Goal: Navigation & Orientation: Find specific page/section

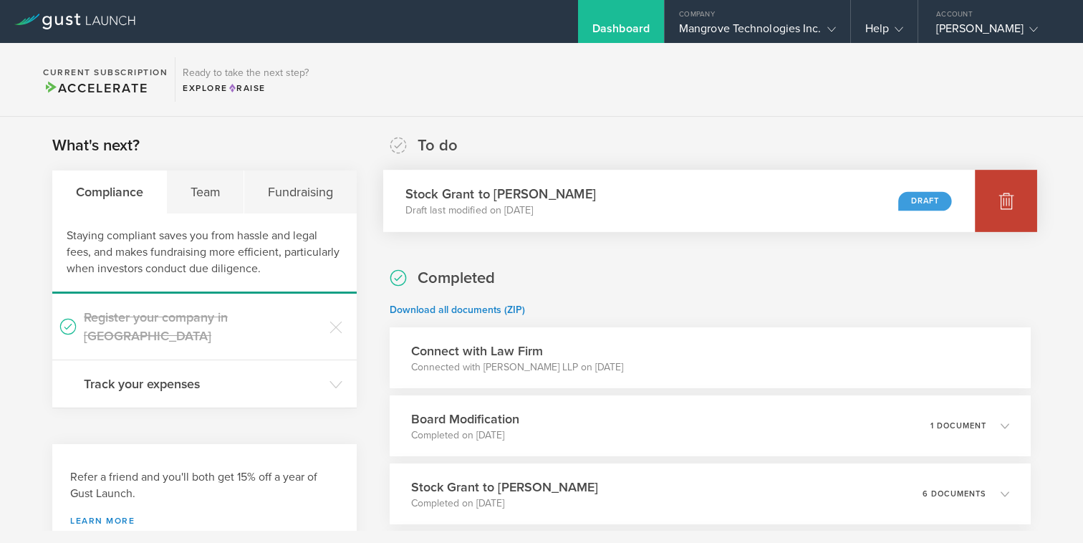
click at [1000, 200] on icon at bounding box center [1006, 200] width 17 height 17
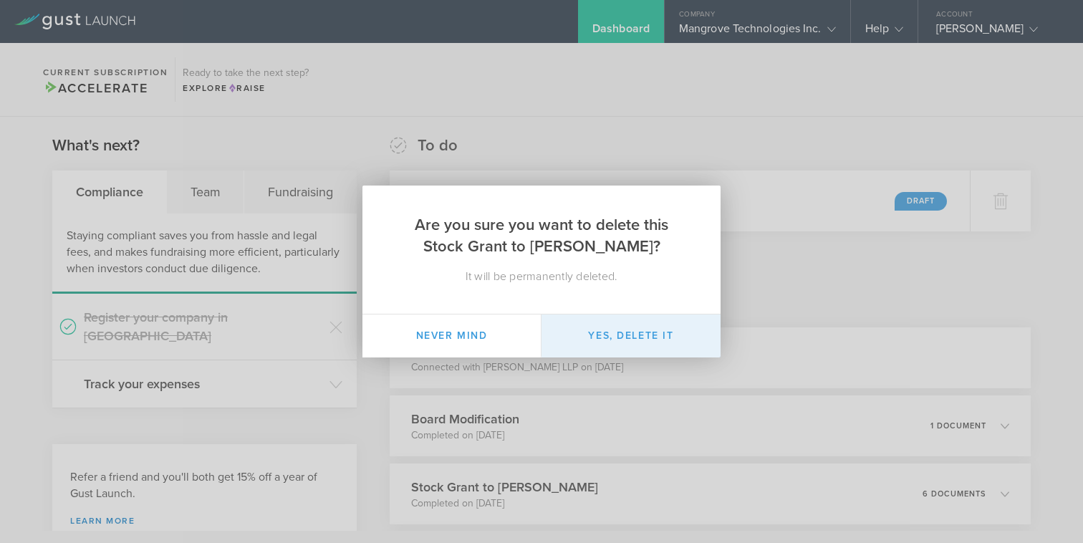
click at [617, 335] on button "Yes, delete it" at bounding box center [631, 336] width 179 height 43
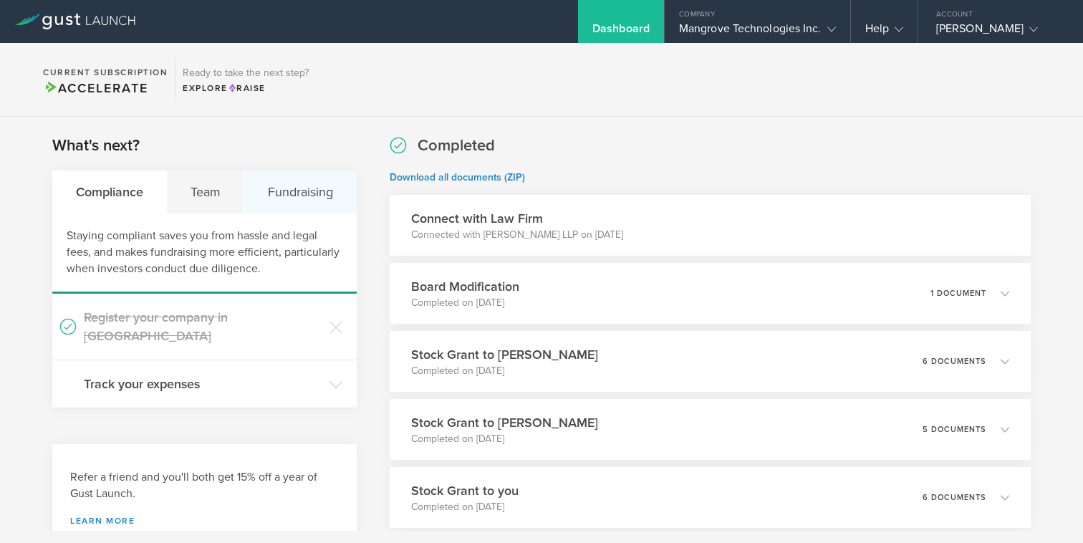
click at [300, 195] on div "Fundraising" at bounding box center [300, 192] width 112 height 43
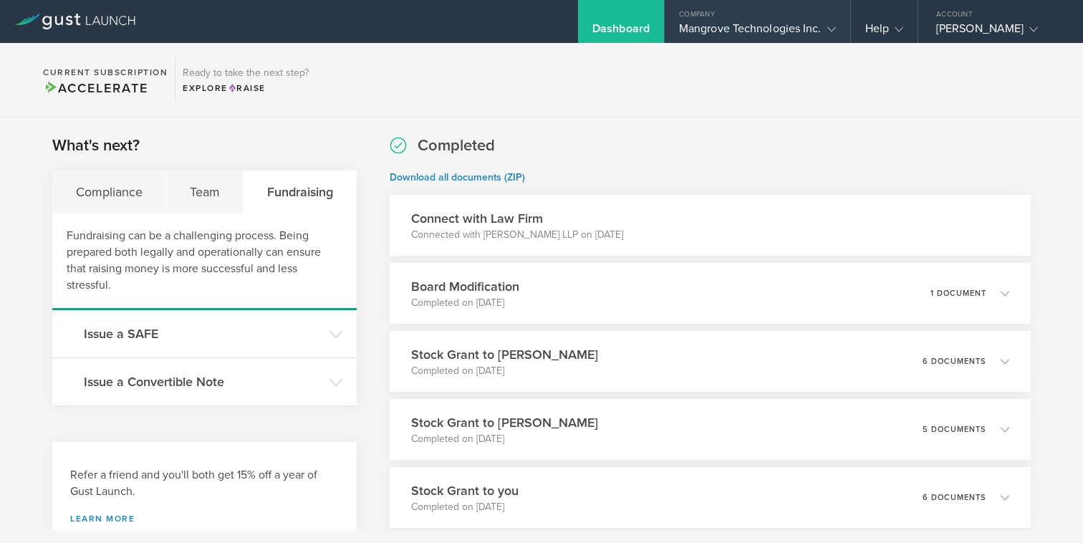
click at [779, 24] on div "Mangrove Technologies Inc." at bounding box center [757, 31] width 157 height 21
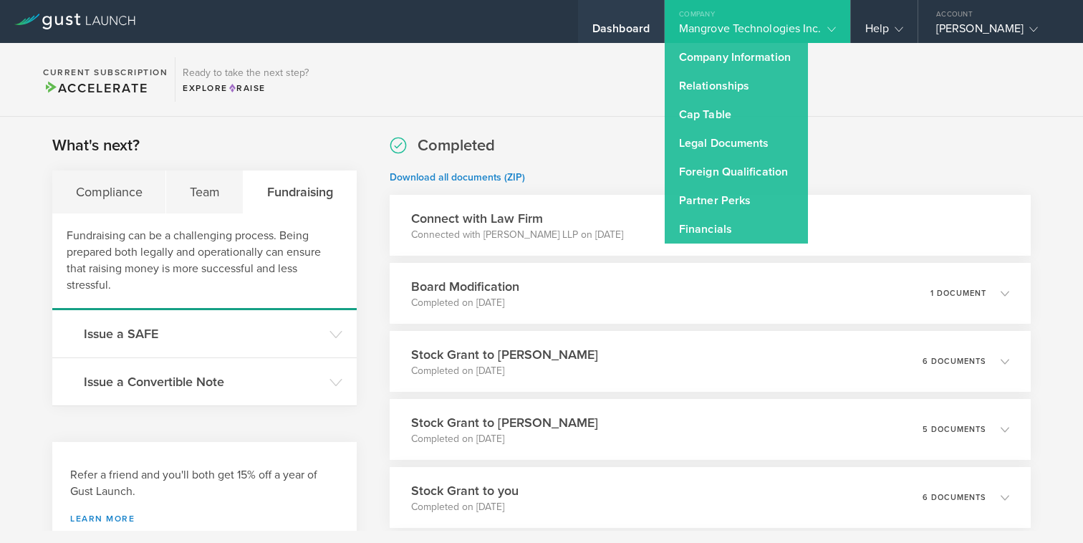
click at [607, 22] on div "Dashboard" at bounding box center [621, 31] width 57 height 21
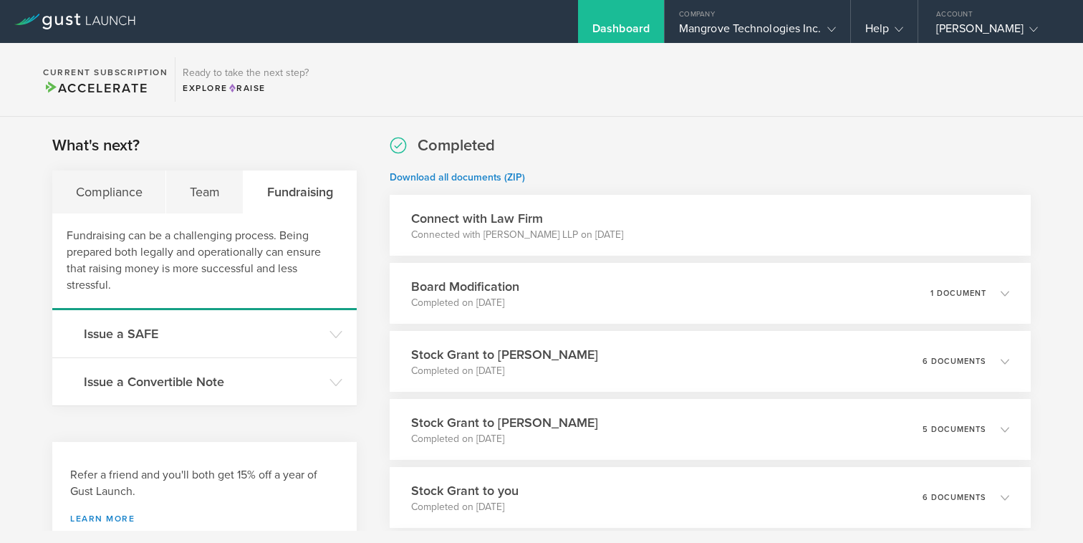
click at [602, 21] on div "Dashboard" at bounding box center [621, 31] width 57 height 21
click at [86, 14] on icon at bounding box center [74, 22] width 121 height 16
click at [105, 10] on link at bounding box center [74, 12] width 121 height 14
click at [88, 11] on link at bounding box center [74, 12] width 121 height 14
click at [608, 34] on div "Dashboard" at bounding box center [621, 31] width 57 height 21
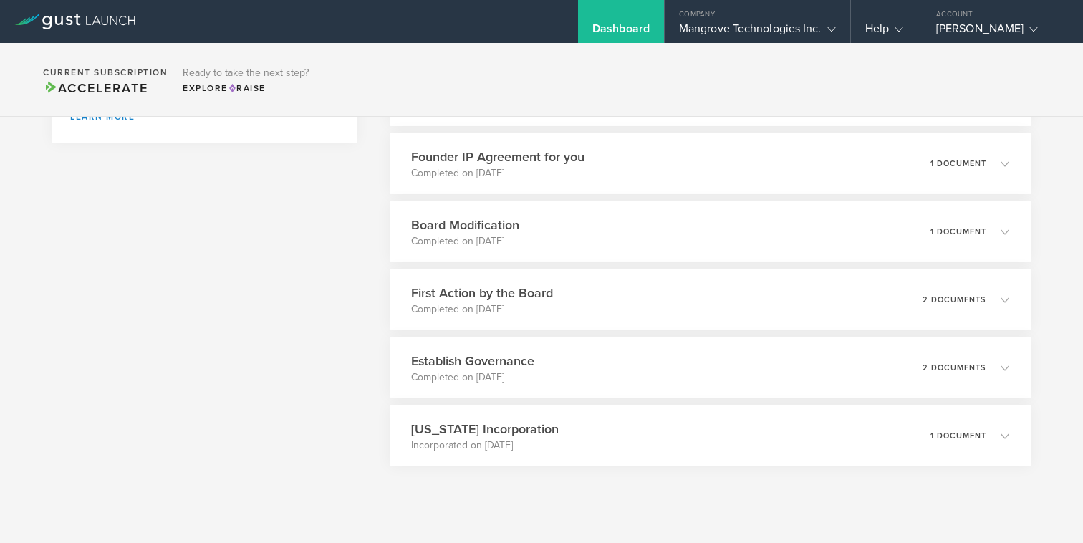
scroll to position [427, 0]
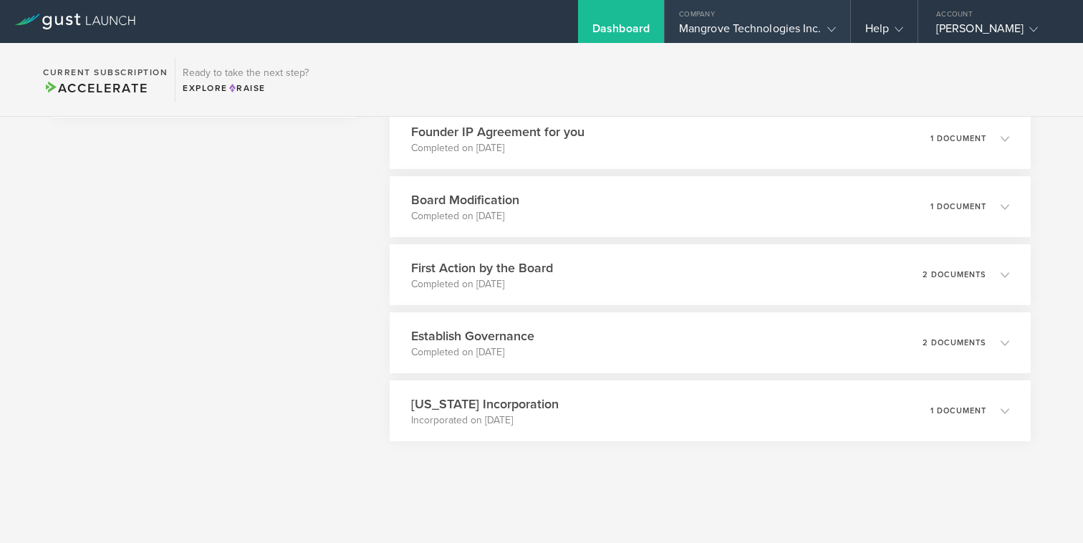
click at [712, 23] on div "Mangrove Technologies Inc." at bounding box center [757, 31] width 157 height 21
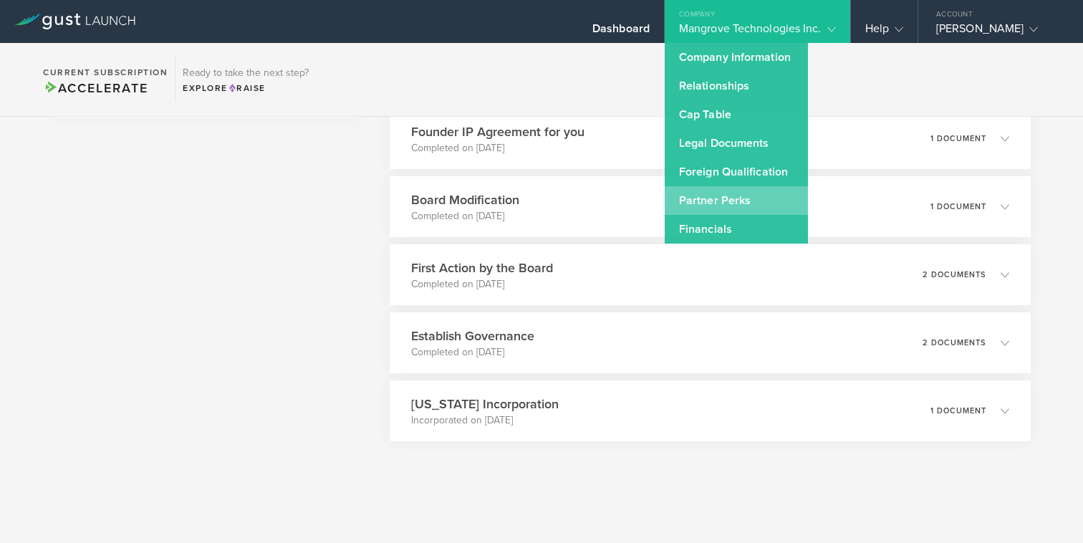
click at [732, 200] on link "Partner Perks" at bounding box center [736, 200] width 143 height 29
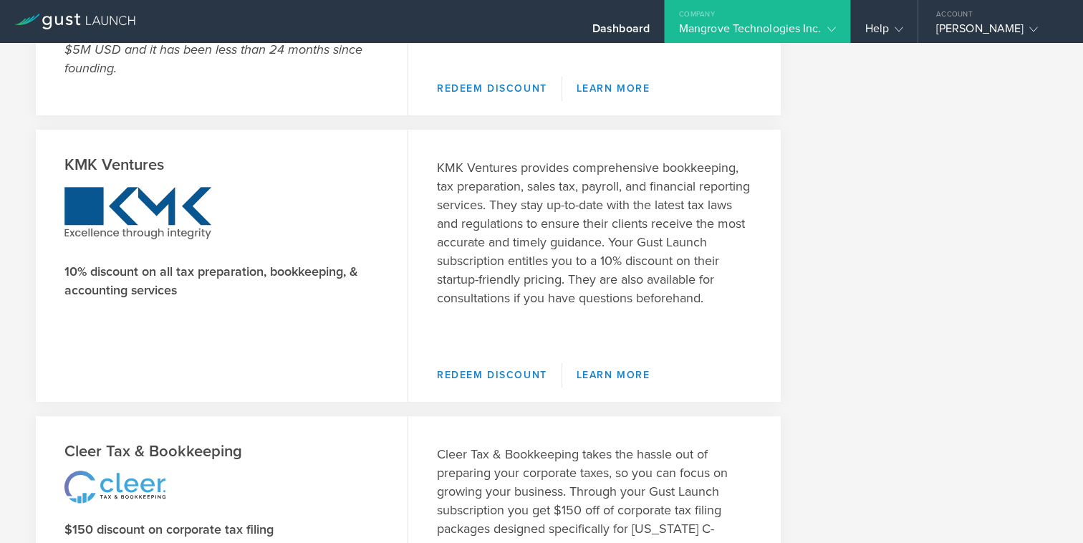
scroll to position [795, 0]
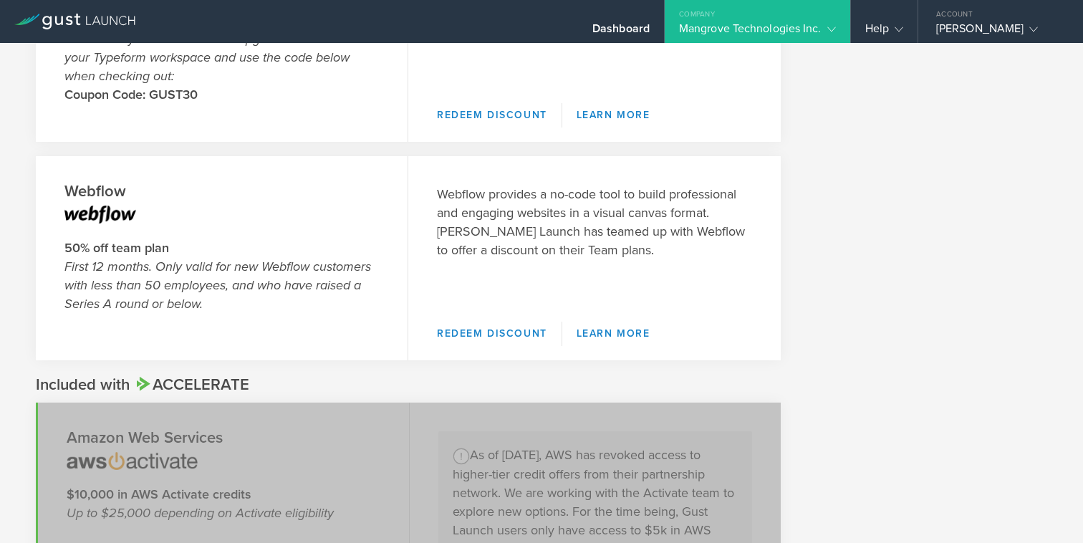
click at [794, 29] on div "Mangrove Technologies Inc." at bounding box center [757, 31] width 157 height 21
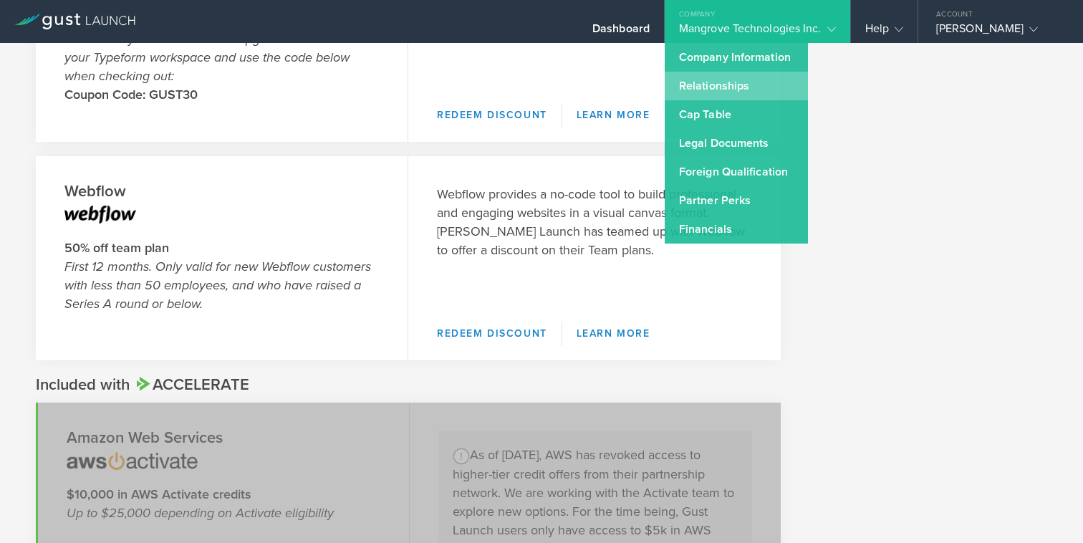
click at [750, 82] on link "Relationships" at bounding box center [736, 86] width 143 height 29
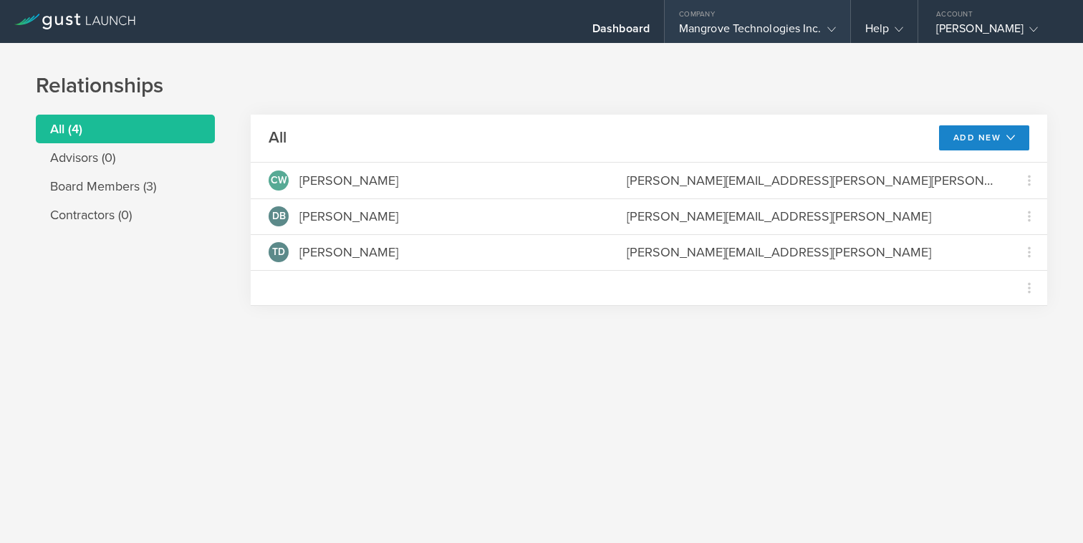
click at [704, 29] on div "Mangrove Technologies Inc." at bounding box center [757, 31] width 157 height 21
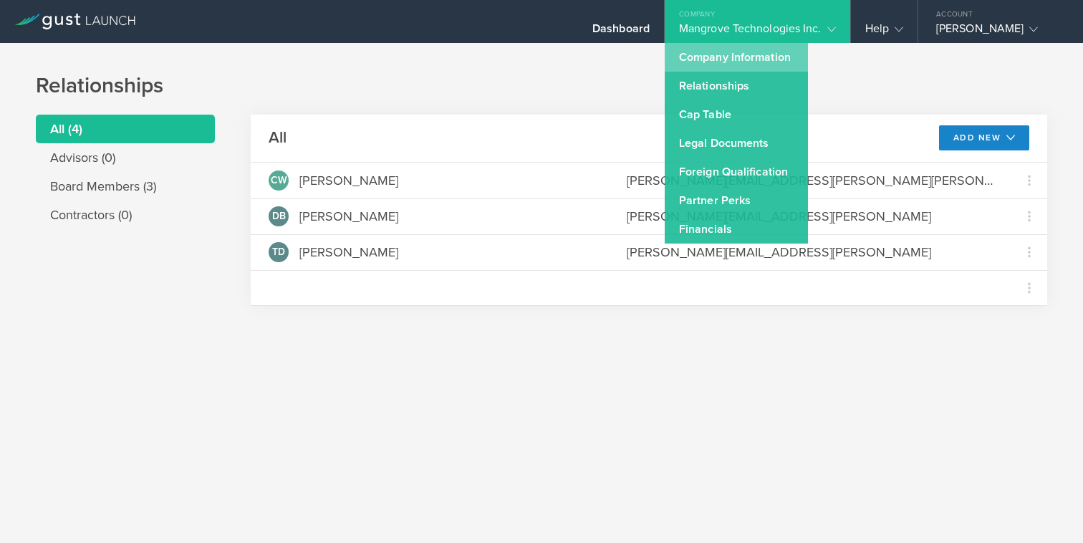
click at [711, 54] on link "Company Information" at bounding box center [736, 57] width 143 height 29
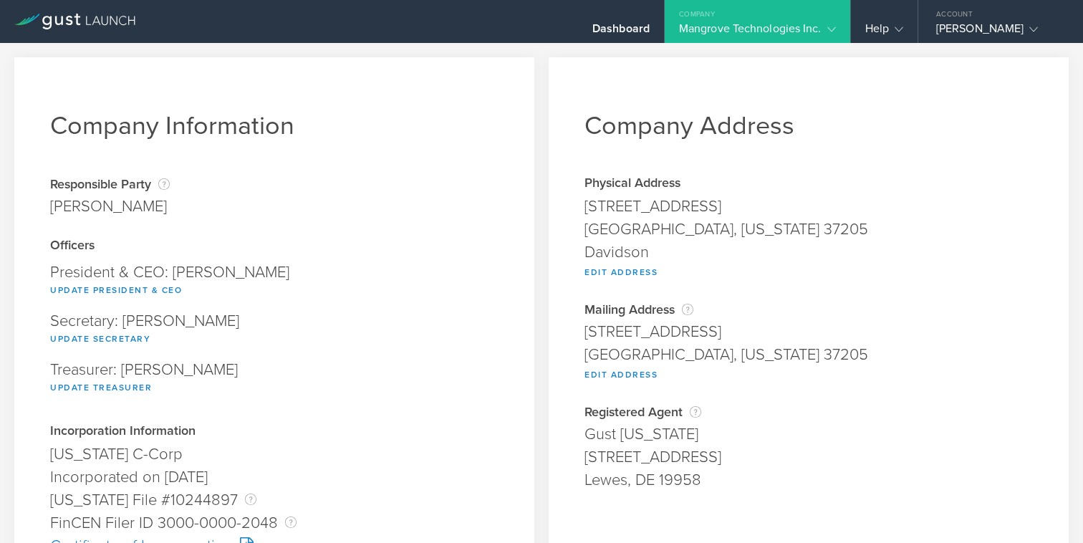
click at [90, 6] on link at bounding box center [74, 12] width 121 height 14
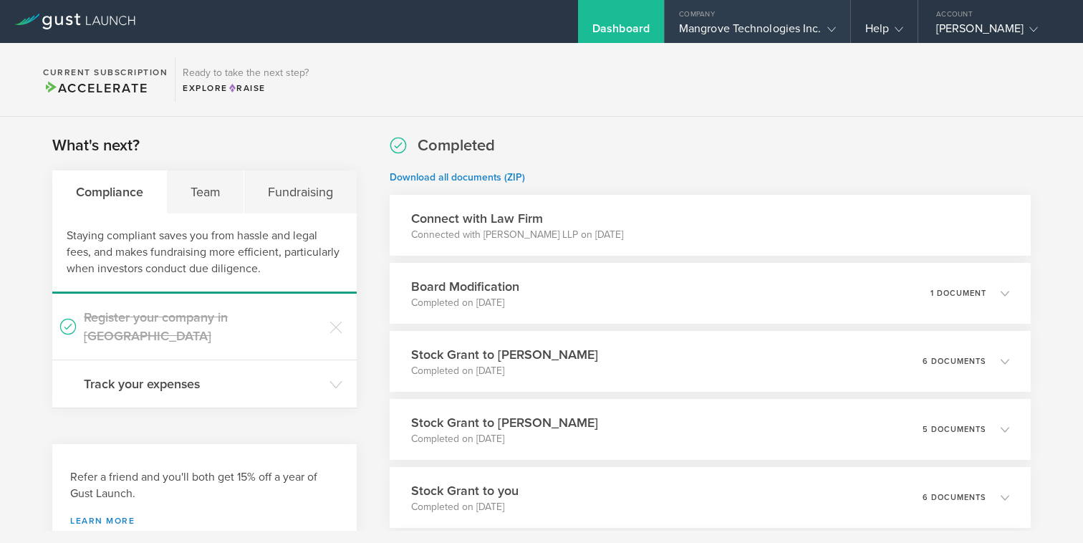
click at [726, 14] on div "Company" at bounding box center [758, 10] width 186 height 21
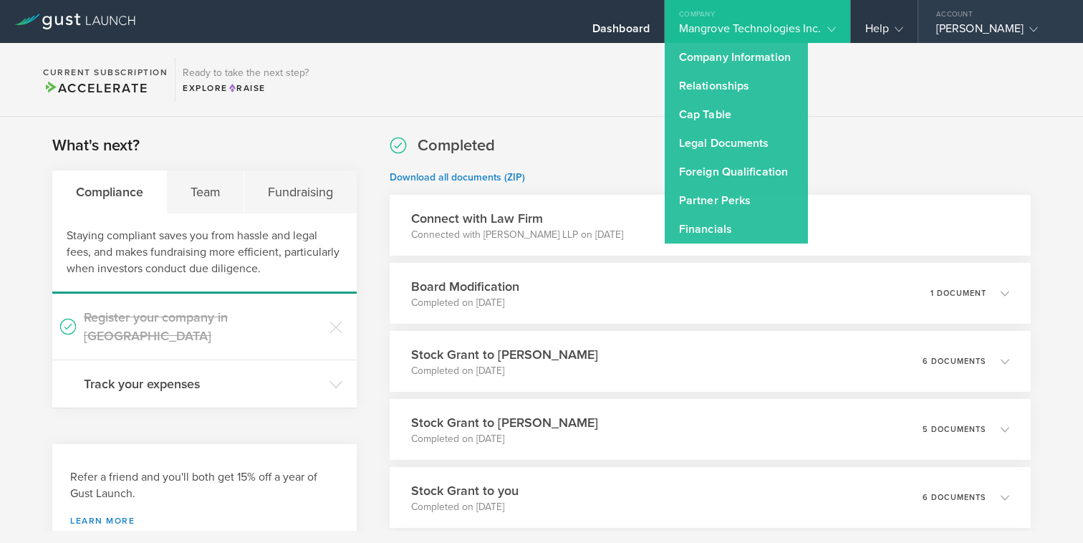
click at [953, 27] on div "[PERSON_NAME]" at bounding box center [998, 31] width 122 height 21
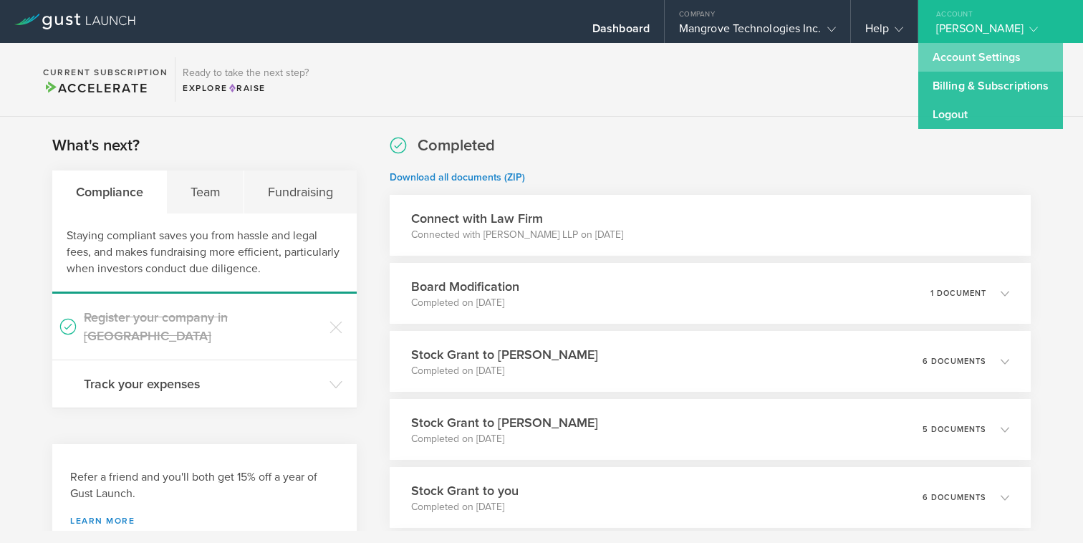
click at [956, 56] on link "Account Settings" at bounding box center [991, 57] width 145 height 29
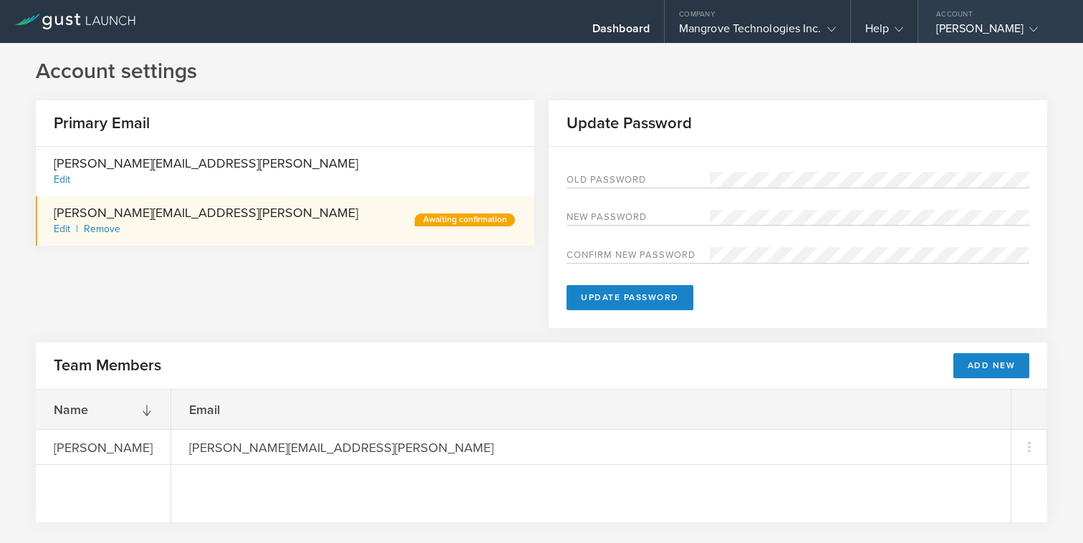
click at [962, 23] on div "[PERSON_NAME]" at bounding box center [998, 31] width 122 height 21
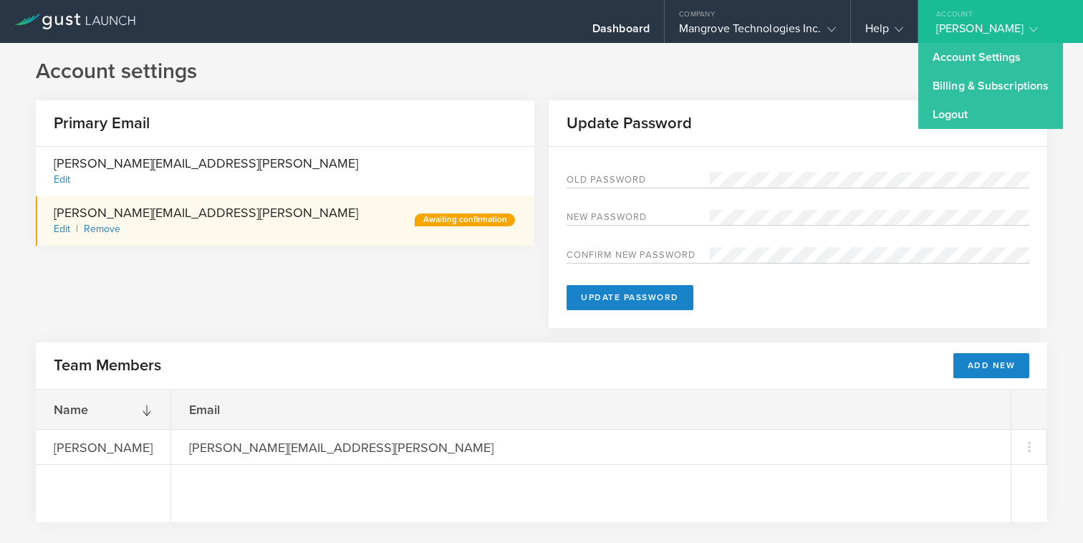
click at [962, 23] on div "[PERSON_NAME]" at bounding box center [998, 31] width 122 height 21
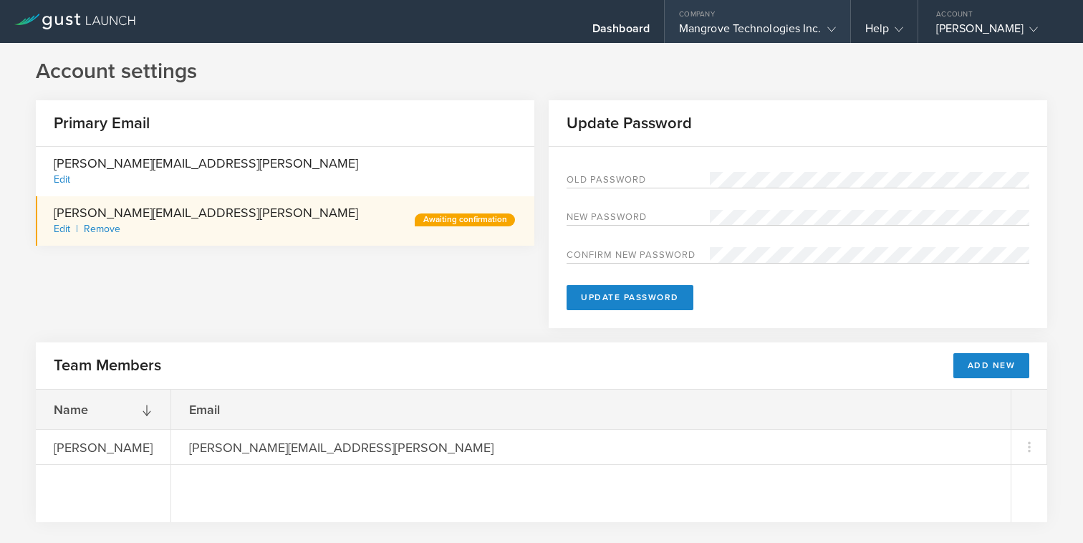
click at [712, 29] on div "Mangrove Technologies Inc." at bounding box center [757, 31] width 157 height 21
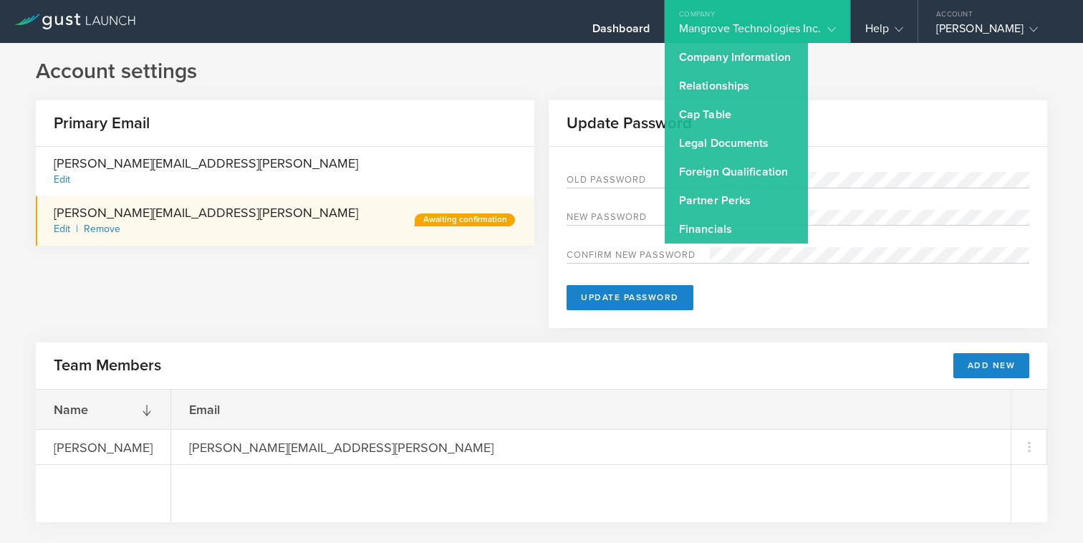
click at [562, 72] on h1 "Account settings" at bounding box center [542, 71] width 1012 height 29
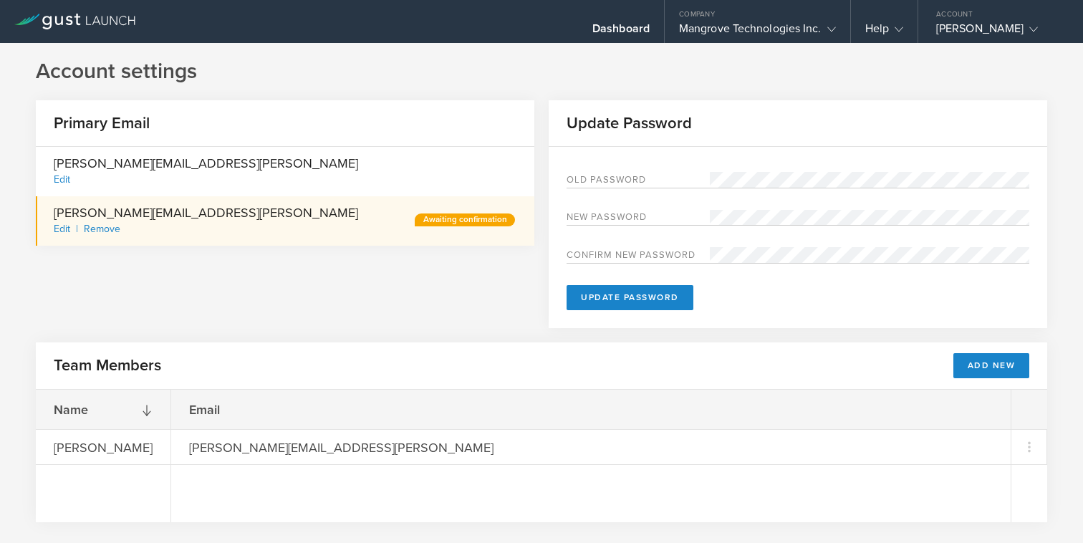
click at [90, 19] on icon at bounding box center [74, 22] width 121 height 16
